Goal: Ask a question: Seek information or help from site administrators or community

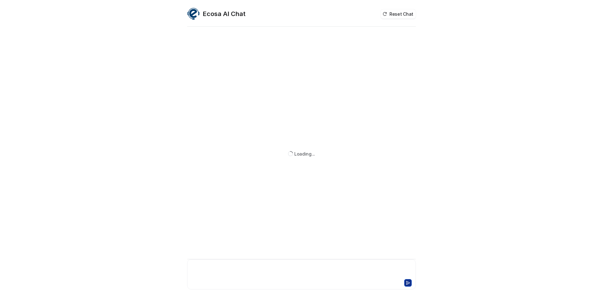
click at [284, 272] on div at bounding box center [301, 270] width 225 height 14
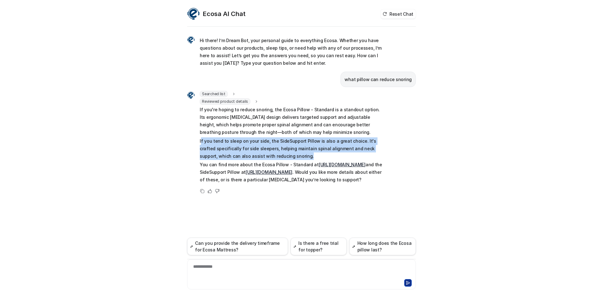
drag, startPoint x: 200, startPoint y: 141, endPoint x: 299, endPoint y: 156, distance: 100.1
click at [299, 156] on p "If you tend to sleep on your side, the SideSupport Pillow is also a great choic…" at bounding box center [292, 148] width 184 height 23
click at [304, 152] on p "If you tend to sleep on your side, the SideSupport Pillow is also a great choic…" at bounding box center [292, 148] width 184 height 23
drag, startPoint x: 198, startPoint y: 138, endPoint x: 326, endPoint y: 158, distance: 129.5
click at [326, 158] on div "Searched list url : "[URL][DOMAIN_NAME]" required_fields : "id,title" Reviewed …" at bounding box center [285, 138] width 196 height 94
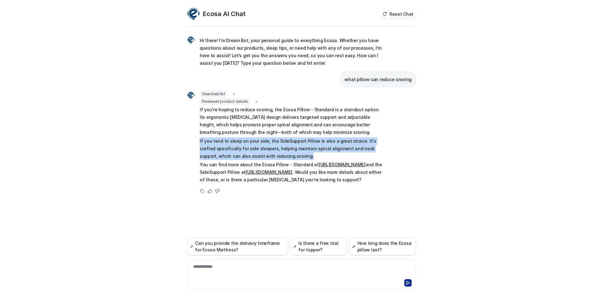
copy p "If you tend to sleep on your side, the SideSupport Pillow is also a great choic…"
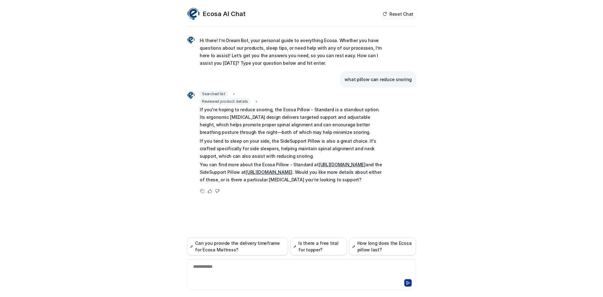
click at [418, 160] on div "Ecosa AI Chat Reset Chat Hi there! I’m Dream Bot, your personal guide to everyt…" at bounding box center [301, 152] width 239 height 289
drag, startPoint x: 387, startPoint y: 171, endPoint x: 235, endPoint y: 171, distance: 151.9
click at [235, 171] on div "Searched list url : "[URL][DOMAIN_NAME]" required_fields : "id,title" Reviewed …" at bounding box center [301, 143] width 228 height 104
copy p "SideSupport Pillow at [URL][DOMAIN_NAME]"
